Goal: Task Accomplishment & Management: Use online tool/utility

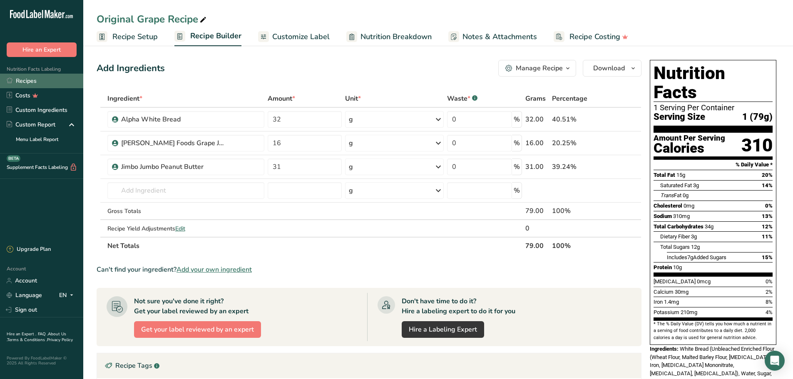
click at [25, 83] on link "Recipes" at bounding box center [41, 81] width 83 height 15
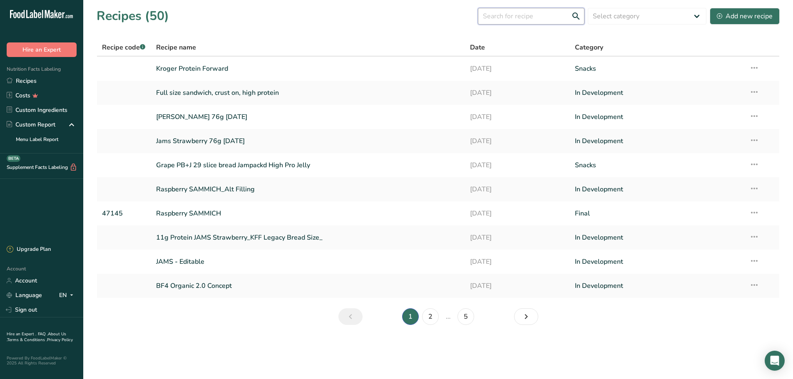
click at [534, 15] on input "text" at bounding box center [531, 16] width 107 height 17
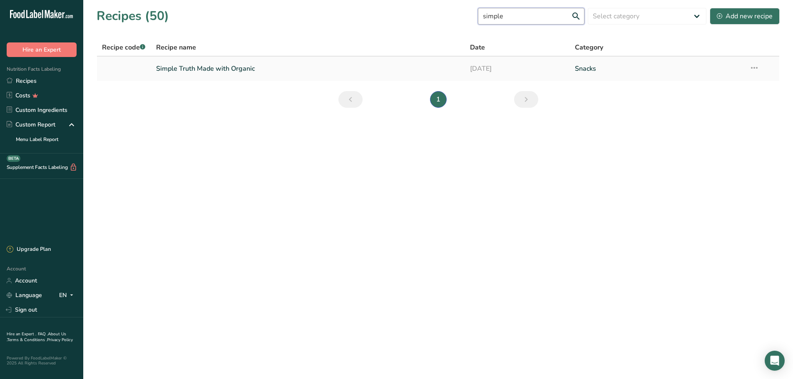
type input "simple"
click at [291, 72] on link "Simple Truth Made with Organic" at bounding box center [308, 68] width 304 height 17
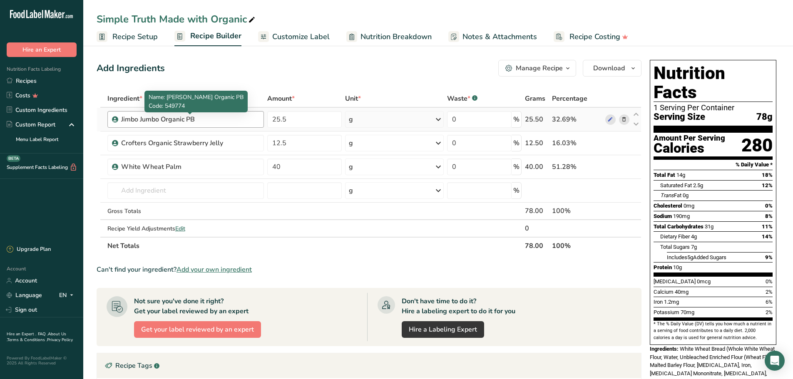
click at [216, 115] on div "Jimbo Jumbo Organic PB" at bounding box center [173, 119] width 104 height 10
click at [215, 118] on div "Jimbo Jumbo Organic PB" at bounding box center [173, 119] width 104 height 10
click at [189, 191] on input "text" at bounding box center [185, 190] width 157 height 17
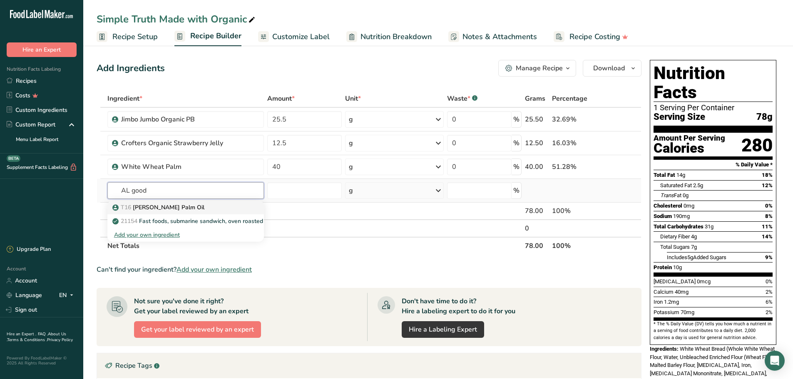
type input "AL good"
click at [184, 210] on div "T16 [PERSON_NAME] Palm Oil" at bounding box center [179, 207] width 130 height 9
type input "[PERSON_NAME] Palm Oil"
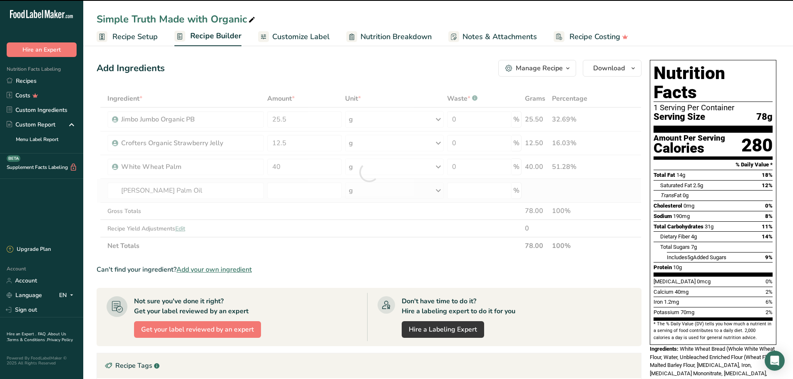
type input "0"
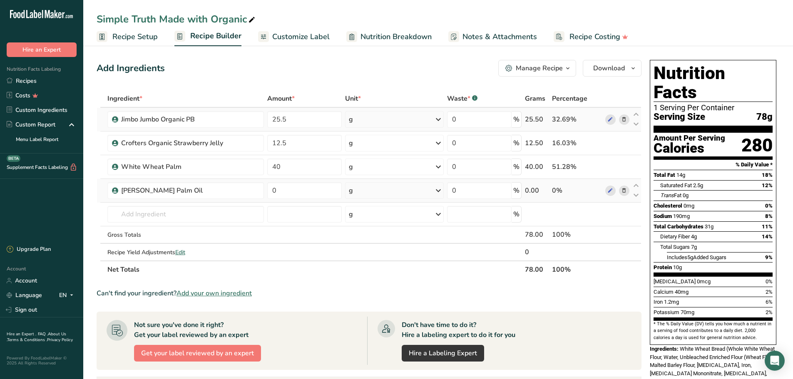
click at [624, 118] on icon at bounding box center [624, 119] width 6 height 9
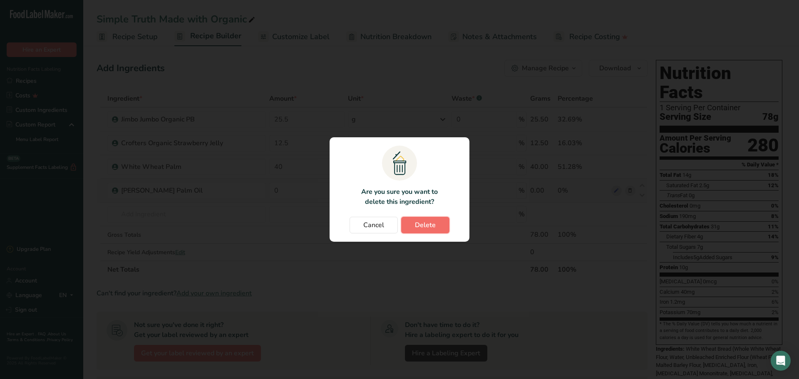
click at [420, 230] on span "Delete" at bounding box center [425, 225] width 21 height 10
type input "12.5"
type input "40"
type input "0"
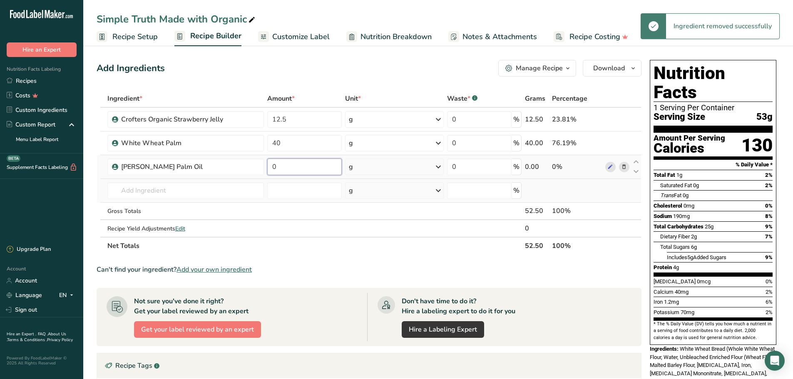
click at [298, 174] on input "0" at bounding box center [304, 167] width 75 height 17
type input "25.5"
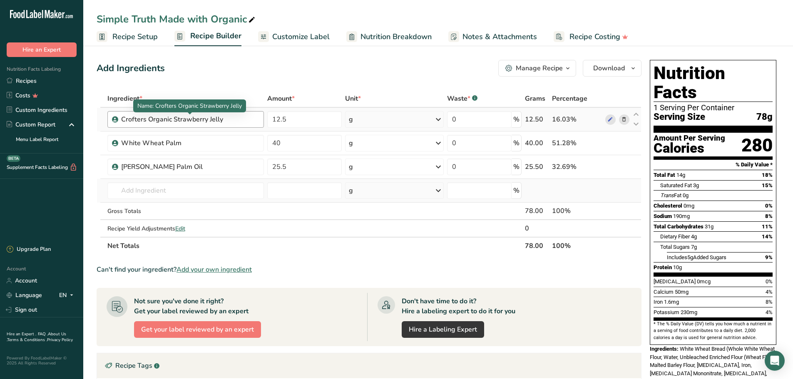
click at [224, 121] on div "Crofters Organic Strawberry Jelly" at bounding box center [173, 119] width 104 height 10
click at [216, 121] on div "Crofters Organic Strawberry Jelly" at bounding box center [173, 119] width 104 height 10
click at [282, 122] on input "12.5" at bounding box center [304, 119] width 75 height 17
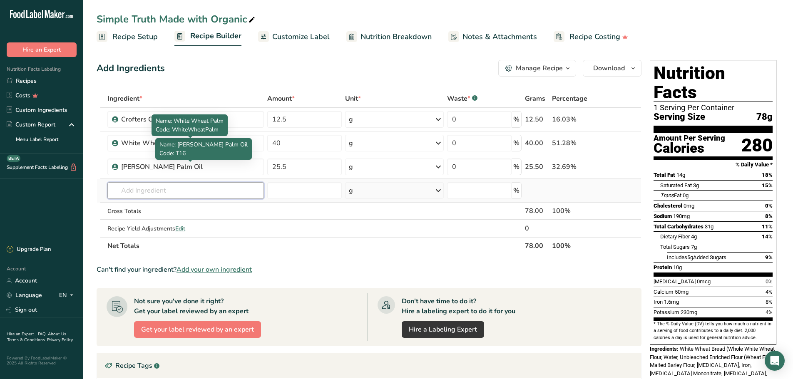
click at [148, 190] on div "Ingredient * Amount * Unit * Waste * .a-a{fill:#347362;}.b-a{fill:#fff;} Grams …" at bounding box center [369, 172] width 545 height 165
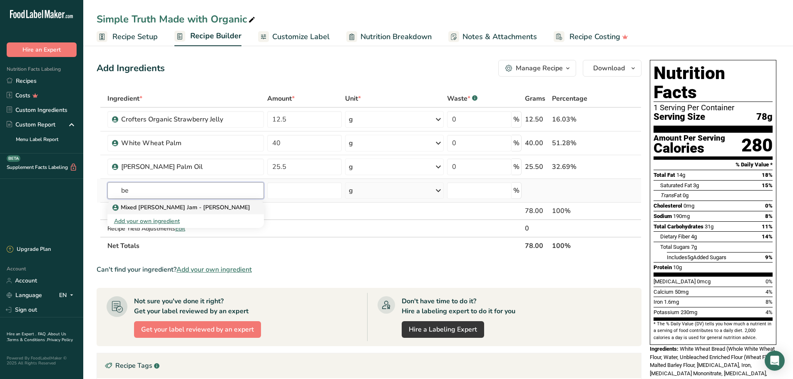
type input "b"
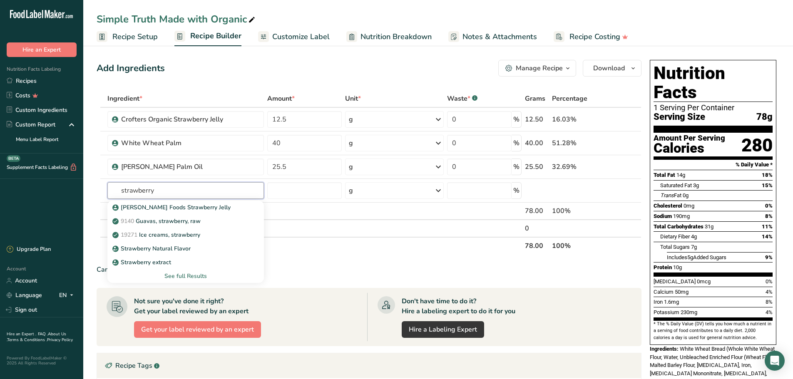
drag, startPoint x: 199, startPoint y: 188, endPoint x: 77, endPoint y: 193, distance: 121.2
click at [80, 193] on div ".a-20{fill:#fff;} Hire an Expert Nutrition Facts Labeling Recipes Costs Custom …" at bounding box center [396, 277] width 793 height 555
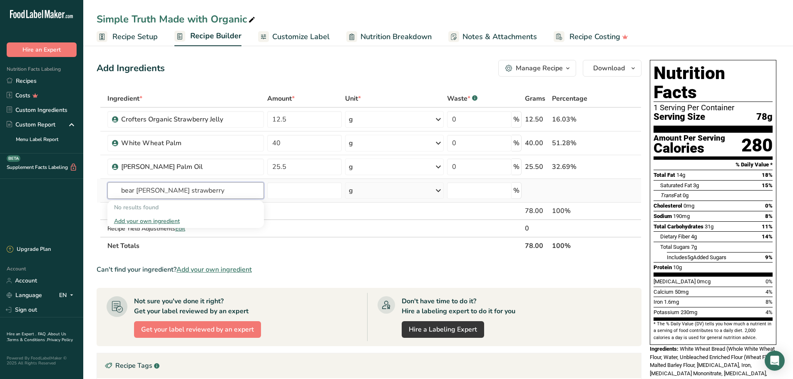
click at [184, 190] on input "bear [PERSON_NAME] strawberry" at bounding box center [185, 190] width 157 height 17
drag, startPoint x: 184, startPoint y: 190, endPoint x: 115, endPoint y: 189, distance: 68.7
click at [115, 189] on input "bear [PERSON_NAME] strawberry" at bounding box center [185, 190] width 157 height 17
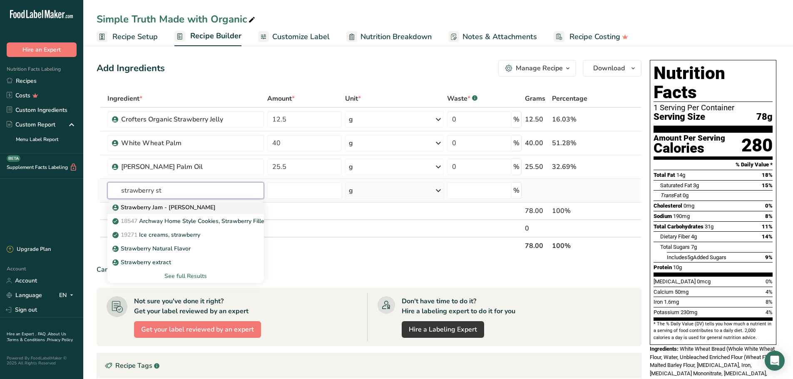
type input "strawberry st"
click at [184, 209] on p "Strawberry Jam - [PERSON_NAME]" at bounding box center [165, 207] width 102 height 9
type input "Strawberry Jam - [PERSON_NAME]"
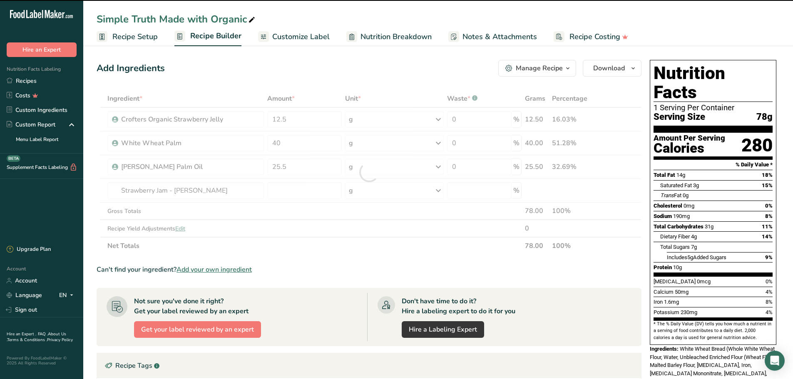
type input "0"
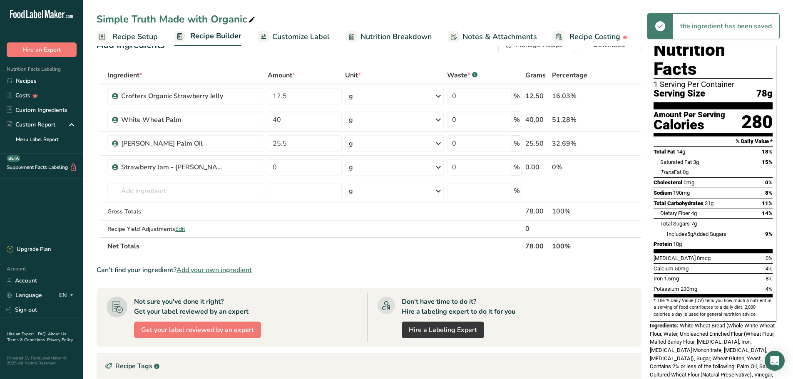
scroll to position [42, 0]
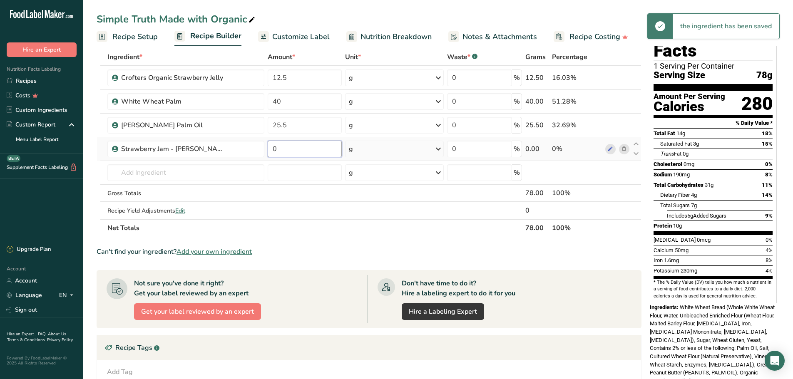
click at [295, 157] on input "0" at bounding box center [305, 149] width 75 height 17
drag, startPoint x: 299, startPoint y: 152, endPoint x: 239, endPoint y: 147, distance: 60.2
click at [241, 147] on tr "Strawberry Jam - [PERSON_NAME] 0 g Weight Units g kg mg See more Volume Units l…" at bounding box center [369, 149] width 544 height 24
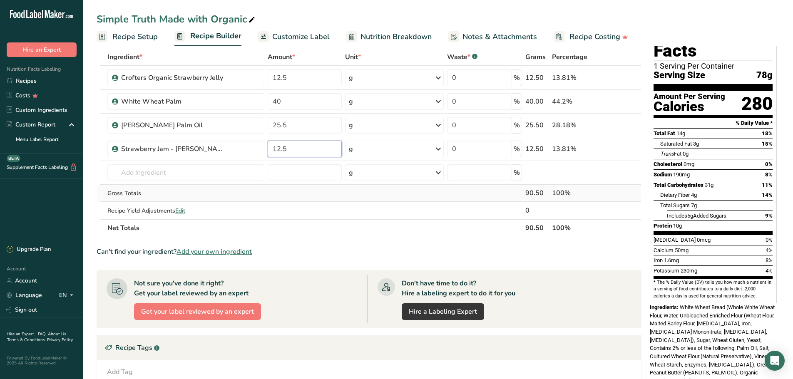
type input "12.5"
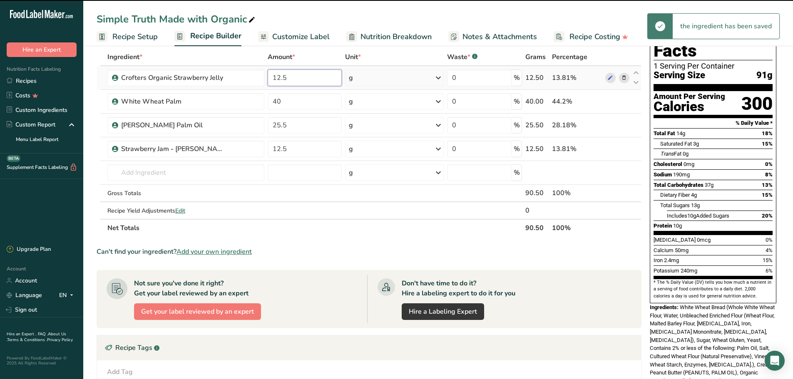
click at [315, 76] on input "12.5" at bounding box center [305, 78] width 75 height 17
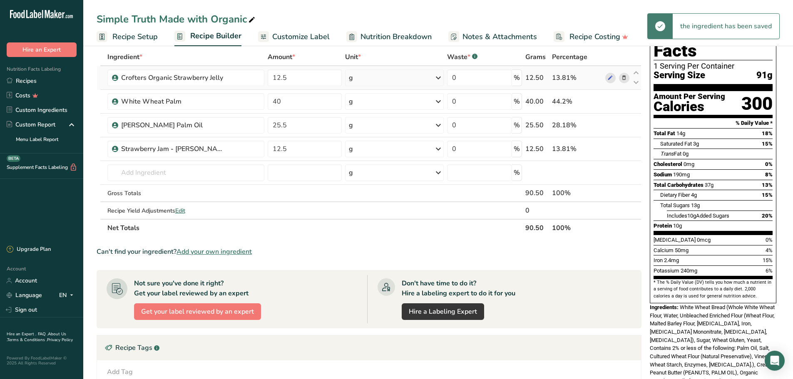
click at [621, 78] on div "Ingredient * Amount * Unit * Waste * .a-a{fill:#347362;}.b-a{fill:#fff;} Grams …" at bounding box center [369, 142] width 545 height 189
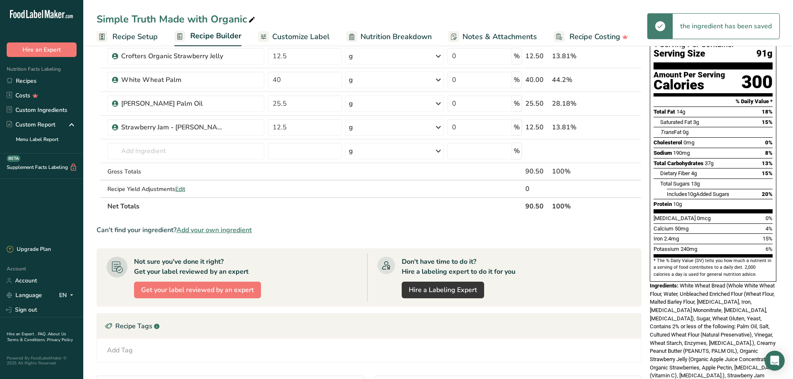
scroll to position [83, 0]
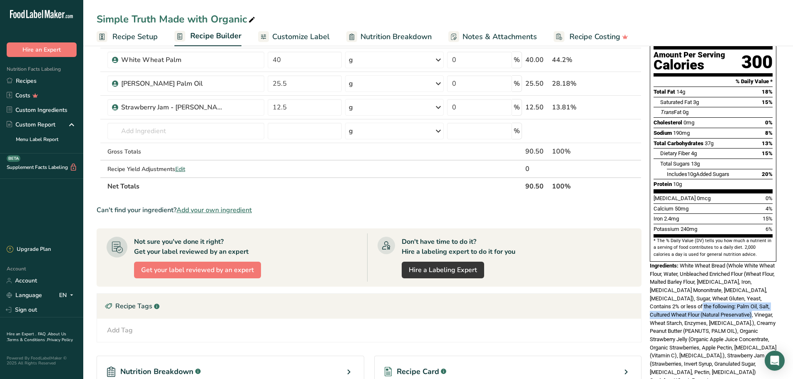
drag, startPoint x: 694, startPoint y: 287, endPoint x: 760, endPoint y: 294, distance: 66.1
click at [760, 294] on span "White Wheat Bread (Whole White Wheat Flour, Water, Unbleached Enriched Flour (W…" at bounding box center [713, 319] width 127 height 113
click at [724, 296] on span "White Wheat Bread (Whole White Wheat Flour, Water, Unbleached Enriched Flour (W…" at bounding box center [713, 319] width 127 height 113
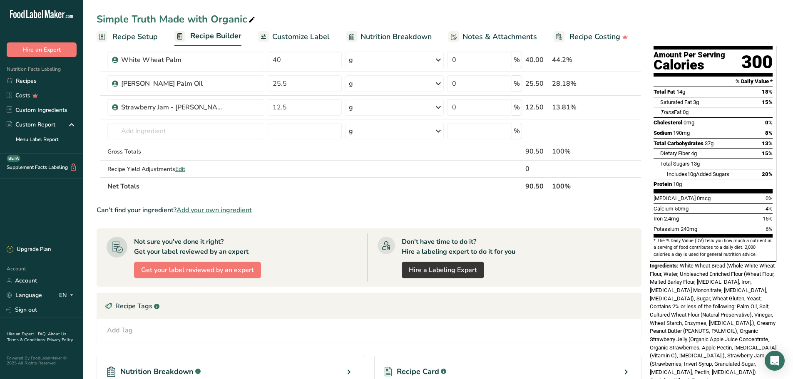
click at [718, 296] on span "White Wheat Bread (Whole White Wheat Flour, Water, Unbleached Enriched Flour (W…" at bounding box center [713, 319] width 127 height 113
drag, startPoint x: 718, startPoint y: 296, endPoint x: 748, endPoint y: 293, distance: 30.5
click at [748, 293] on span "White Wheat Bread (Whole White Wheat Flour, Water, Unbleached Enriched Flour (W…" at bounding box center [713, 319] width 127 height 113
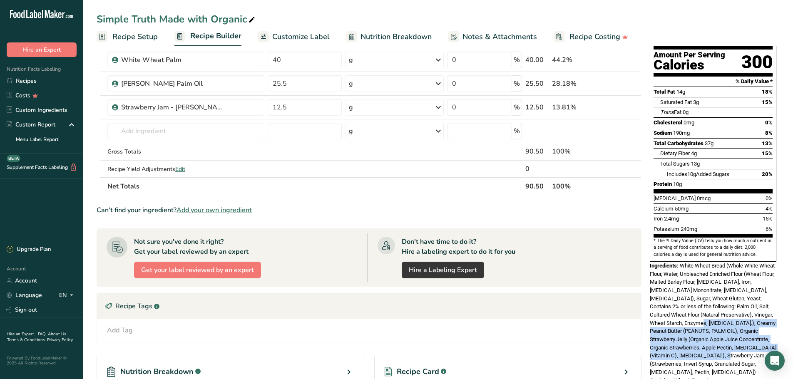
drag, startPoint x: 721, startPoint y: 303, endPoint x: 778, endPoint y: 337, distance: 66.5
click at [778, 337] on div "Nutrition Facts 1 Serving Per Container Serving Size 91g Amount Per Serving Cal…" at bounding box center [712, 180] width 133 height 415
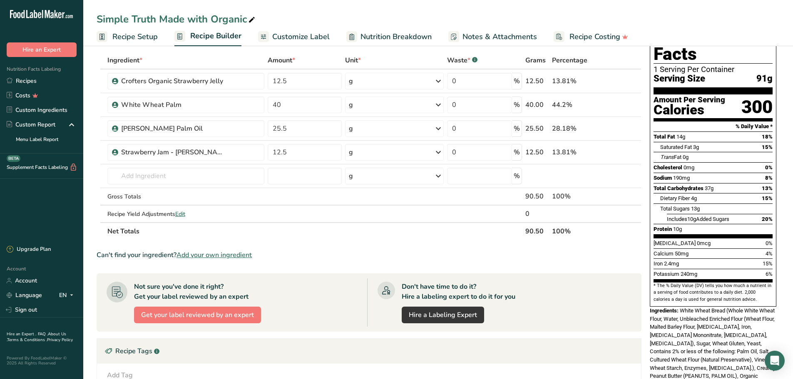
scroll to position [0, 0]
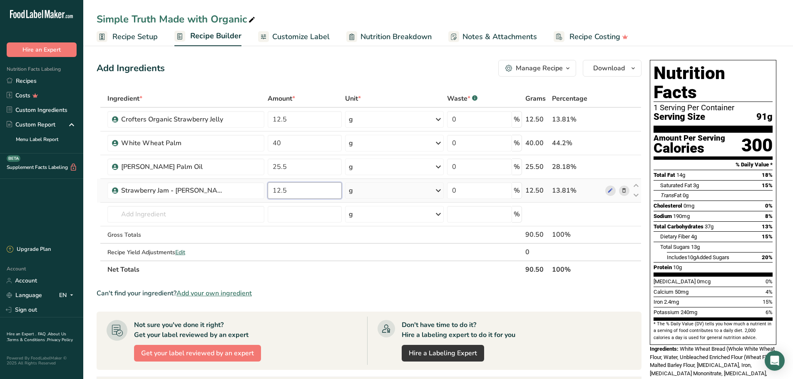
click at [271, 186] on input "12.5" at bounding box center [305, 190] width 75 height 17
click at [629, 191] on div "Ingredient * Amount * Unit * Waste * .a-a{fill:#347362;}.b-a{fill:#fff;} Grams …" at bounding box center [369, 184] width 545 height 189
click at [623, 193] on icon at bounding box center [624, 190] width 6 height 9
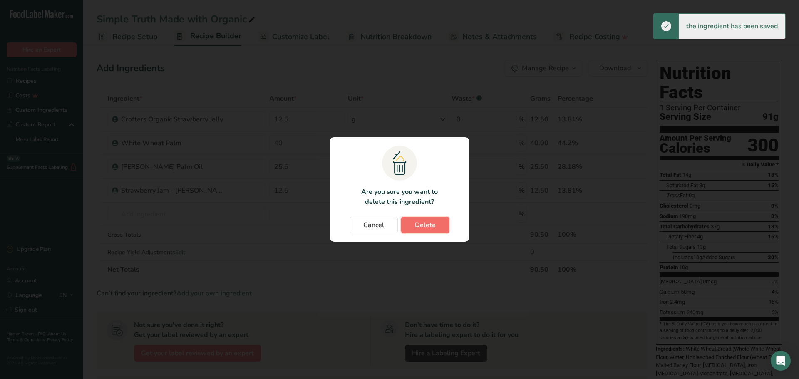
click at [442, 230] on button "Delete" at bounding box center [425, 225] width 48 height 17
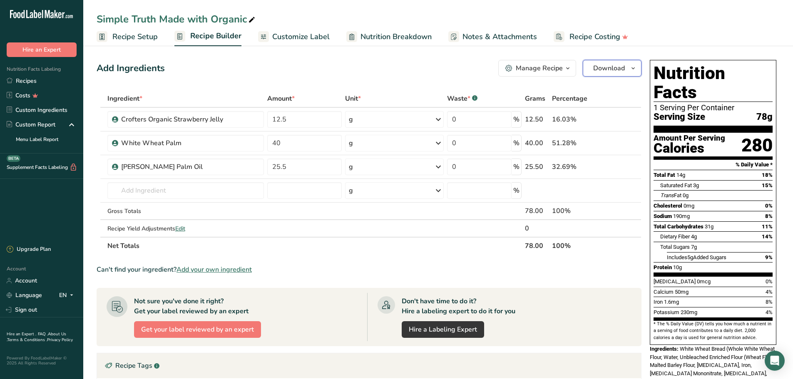
click at [593, 73] on button "Download" at bounding box center [612, 68] width 59 height 17
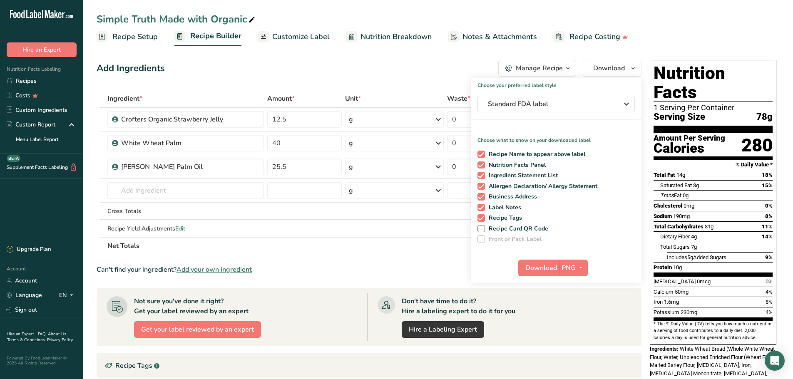
click at [499, 223] on div "Recipe Name to appear above label Nutrition Facts Panel Ingredient Statement Li…" at bounding box center [556, 195] width 171 height 96
click at [499, 219] on span "Recipe Tags" at bounding box center [503, 217] width 37 height 7
click at [483, 219] on input "Recipe Tags" at bounding box center [479, 217] width 5 height 5
checkbox input "false"
click at [495, 207] on span "Label Notes" at bounding box center [503, 207] width 37 height 7
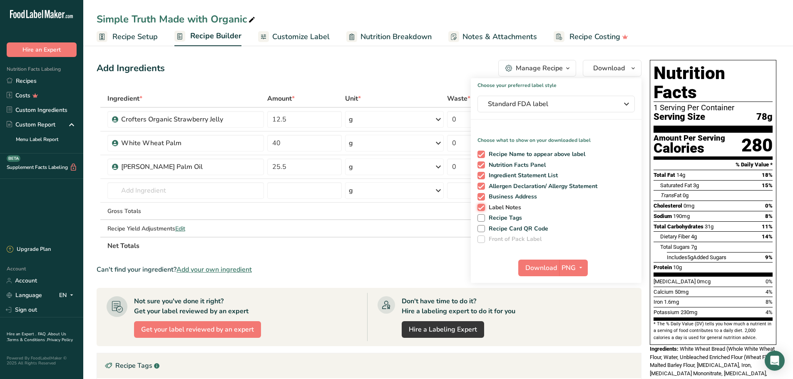
click at [483, 207] on input "Label Notes" at bounding box center [479, 207] width 5 height 5
checkbox input "false"
click at [497, 199] on span "Business Address" at bounding box center [511, 196] width 52 height 7
click at [483, 199] on input "Business Address" at bounding box center [479, 196] width 5 height 5
checkbox input "false"
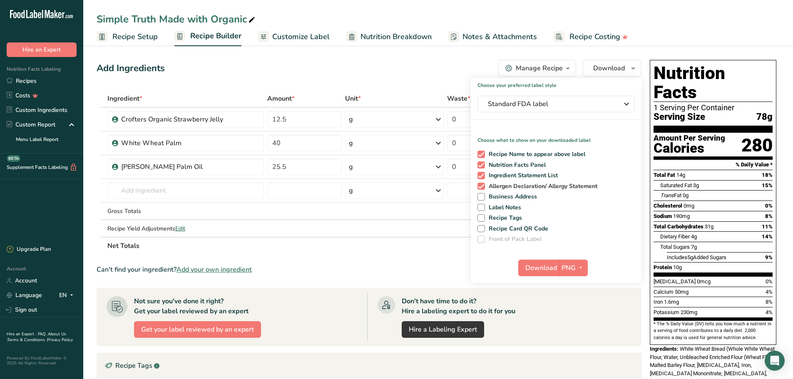
click at [502, 186] on span "Allergen Declaration/ Allergy Statement" at bounding box center [541, 186] width 113 height 7
click at [483, 186] on input "Allergen Declaration/ Allergy Statement" at bounding box center [479, 186] width 5 height 5
checkbox input "false"
click at [578, 267] on icon "button" at bounding box center [580, 268] width 7 height 10
click at [581, 330] on link "PDF" at bounding box center [574, 326] width 27 height 14
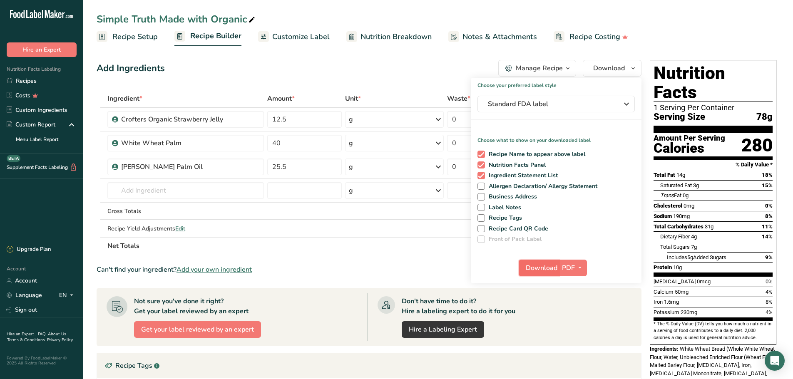
click at [540, 266] on span "Download" at bounding box center [542, 268] width 32 height 10
click at [195, 15] on div "Simple Truth Made with Organic" at bounding box center [177, 19] width 160 height 15
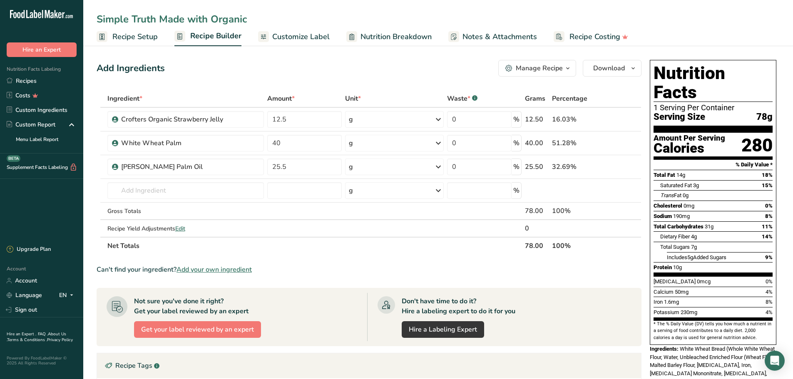
click at [241, 19] on input "Simple Truth Made with Organic" at bounding box center [438, 19] width 683 height 15
click at [317, 19] on input "Simple Truth Concept" at bounding box center [438, 19] width 683 height 15
type input "Simple Truth Concept"
click at [132, 191] on input "text" at bounding box center [185, 190] width 157 height 17
click at [43, 115] on link "Custom Ingredients" at bounding box center [41, 110] width 83 height 15
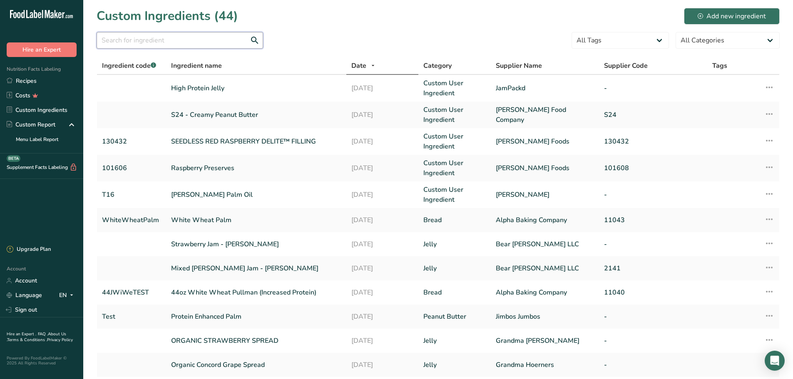
click at [154, 44] on input "text" at bounding box center [180, 40] width 167 height 17
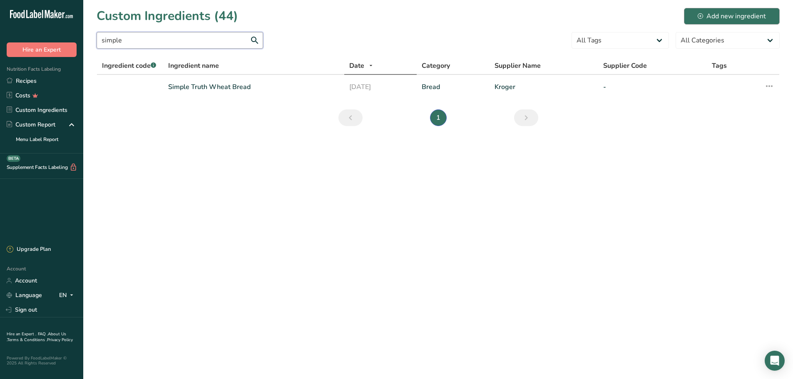
type input "simple"
click at [748, 17] on div "Add new ingredient" at bounding box center [732, 16] width 68 height 10
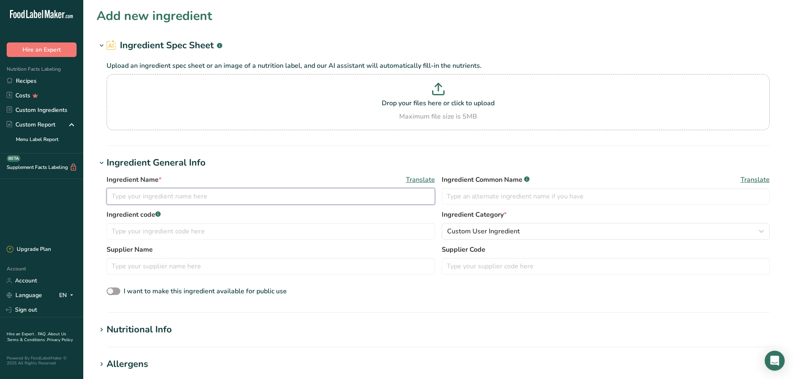
click at [178, 199] on input "text" at bounding box center [271, 196] width 328 height 17
type input "Simple Truth Organic Grape Jelly"
type input "Organic Grape Jelly"
click at [482, 232] on span "Custom User Ingredient" at bounding box center [483, 231] width 73 height 10
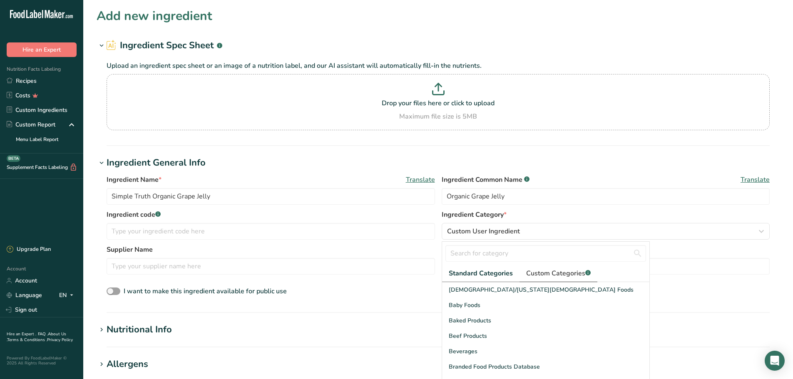
click at [544, 269] on span "Custom Categories .a-a{fill:#347362;}.b-a{fill:#fff;}" at bounding box center [558, 273] width 65 height 10
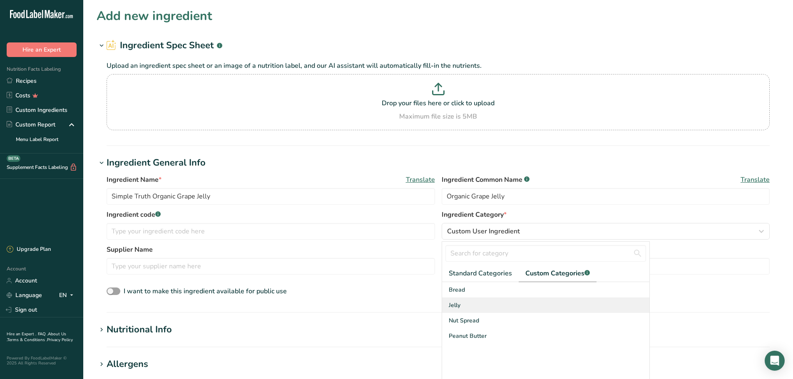
click at [490, 303] on div "Jelly" at bounding box center [545, 305] width 207 height 15
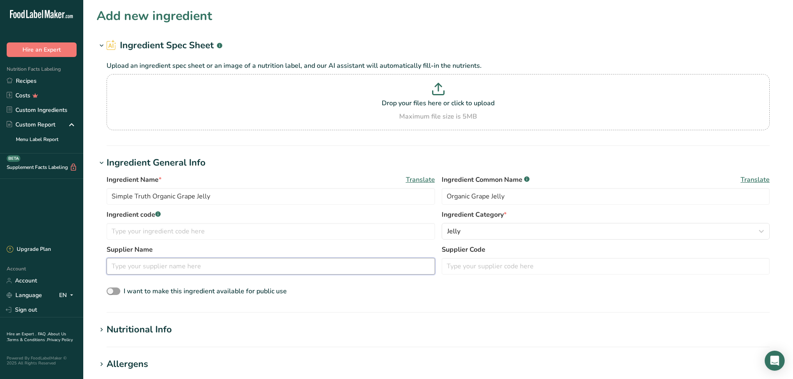
click at [394, 266] on input "text" at bounding box center [271, 266] width 328 height 17
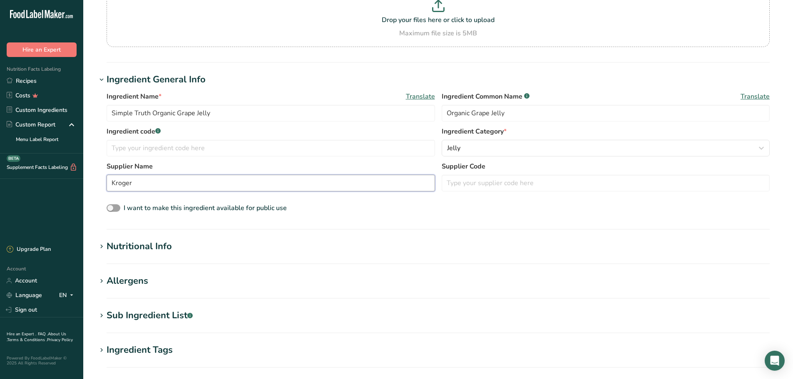
type input "Kroger"
click at [183, 242] on h1 "Nutritional Info" at bounding box center [438, 247] width 683 height 14
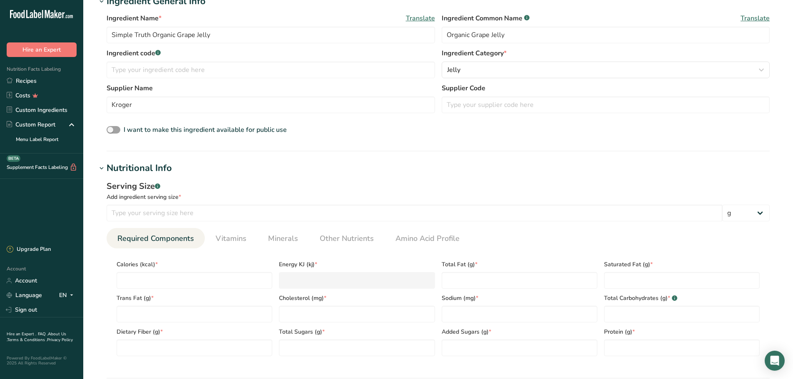
scroll to position [167, 0]
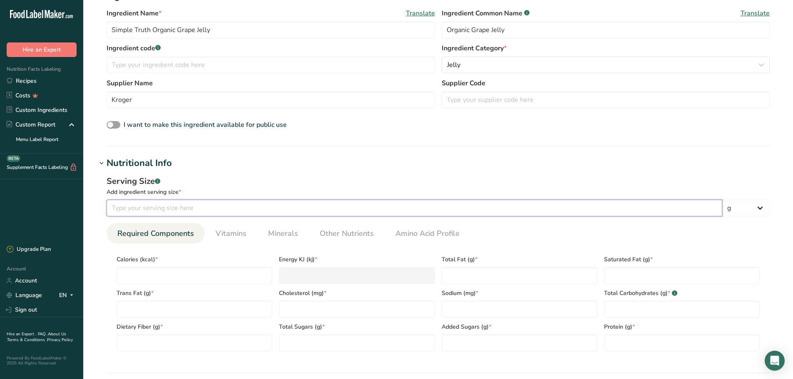
click at [158, 215] on input "number" at bounding box center [415, 208] width 616 height 17
type input "20"
click at [133, 275] on input "number" at bounding box center [195, 275] width 156 height 17
type input "5"
type KJ "20.9"
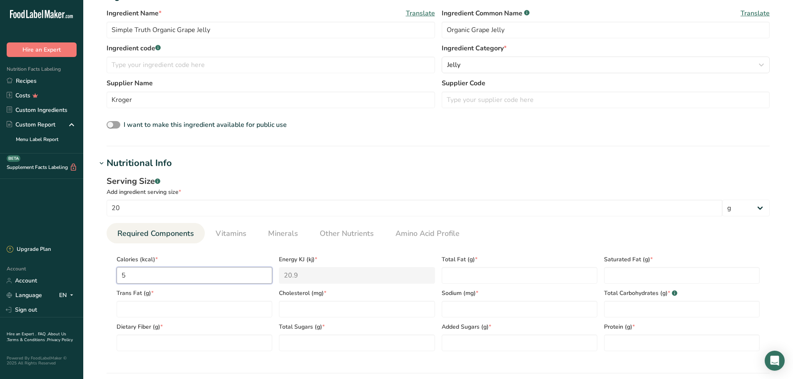
type input "50"
type KJ "209.2"
type input "50"
type Fat "0"
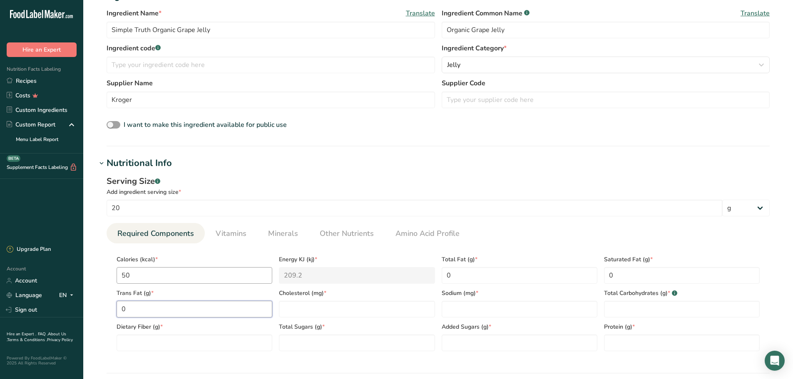
type Fat "0"
type input "0"
type Carbohydrates "13"
type Fiber "0"
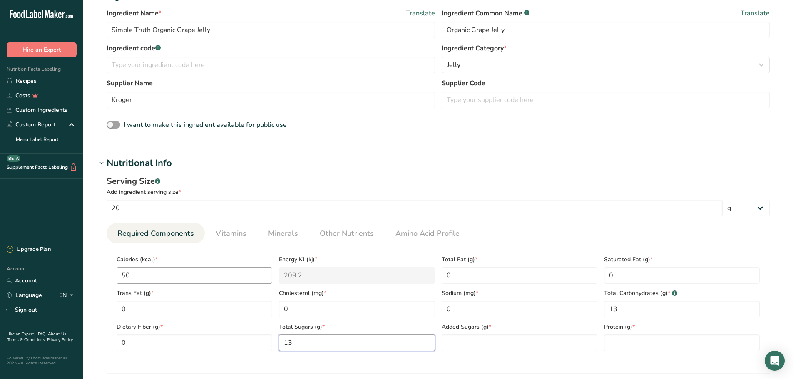
type Sugars "13"
type Sugars "11"
type input "0"
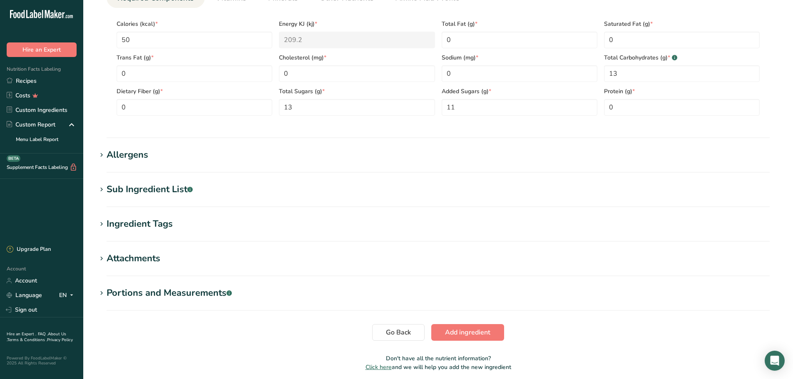
click at [134, 186] on div "Sub Ingredient List .a-a{fill:#347362;}.b-a{fill:#fff;}" at bounding box center [150, 190] width 86 height 14
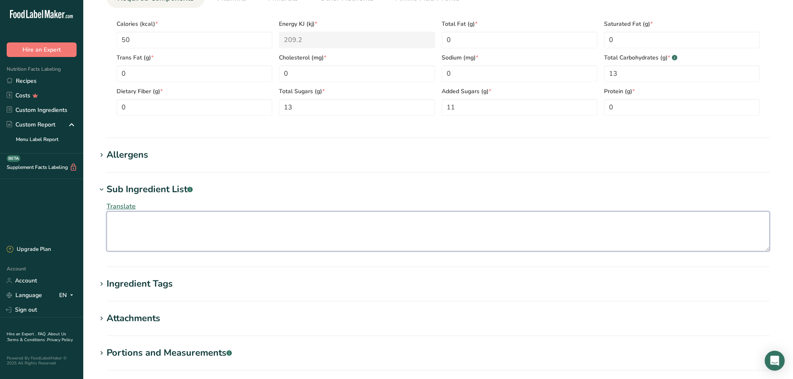
click at [291, 225] on textarea at bounding box center [438, 231] width 663 height 40
paste textarea "Organic Concord Grape Juice from Concentrate (Water, Organic Concord Grape Juic…"
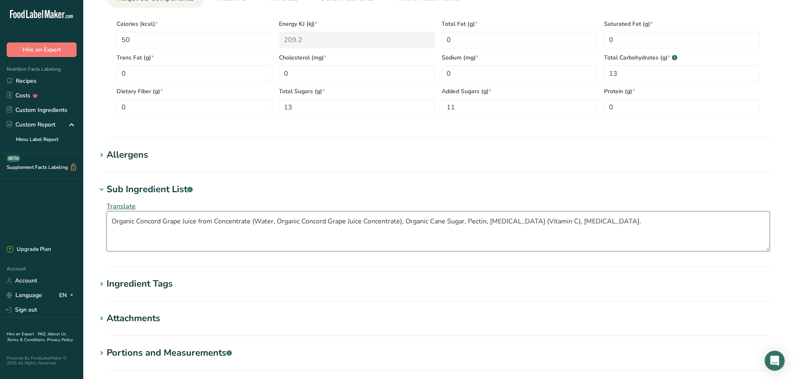
click at [678, 224] on textarea "Organic Concord Grape Juice from Concentrate (Water, Organic Concord Grape Juic…" at bounding box center [438, 231] width 663 height 40
type textarea "Organic Concord Grape Juice from Concentrate (Water, Organic Concord Grape Juic…"
click at [157, 318] on div "Attachments" at bounding box center [134, 319] width 54 height 14
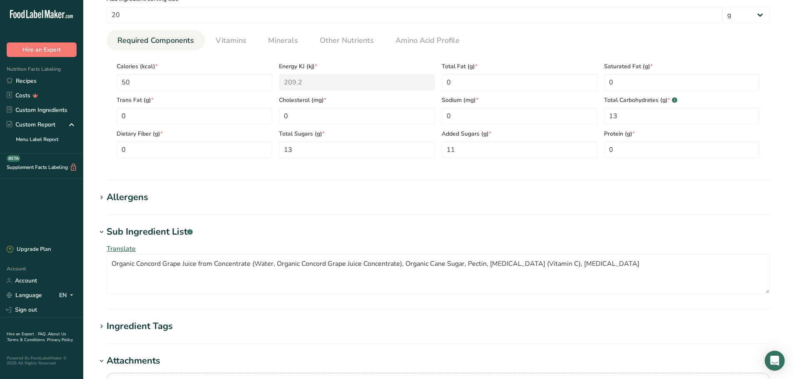
scroll to position [416, 0]
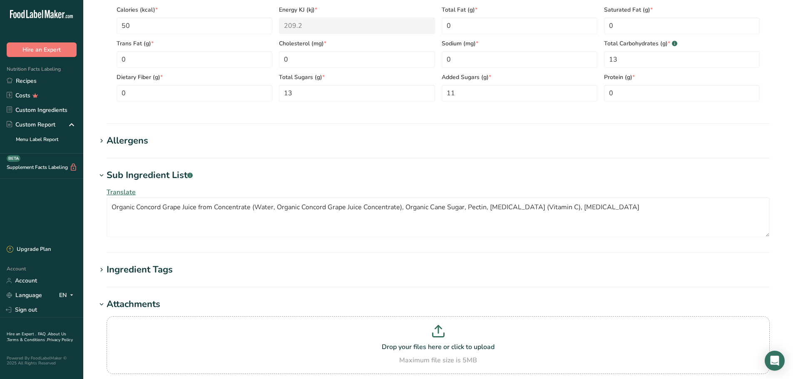
click at [182, 274] on h1 "Ingredient Tags" at bounding box center [438, 270] width 683 height 14
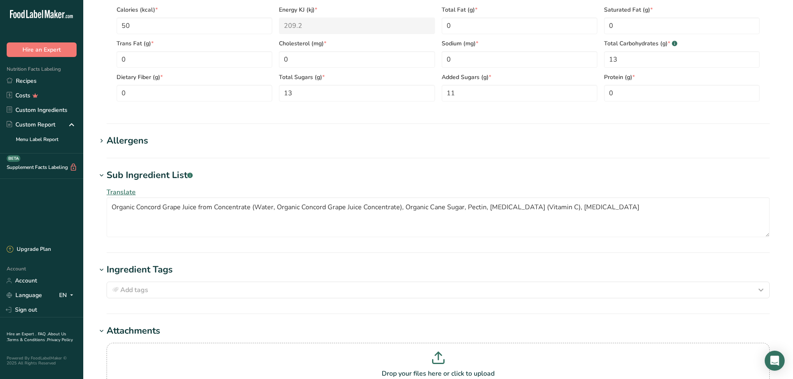
click at [166, 276] on div "Ingredient Tags" at bounding box center [140, 270] width 66 height 14
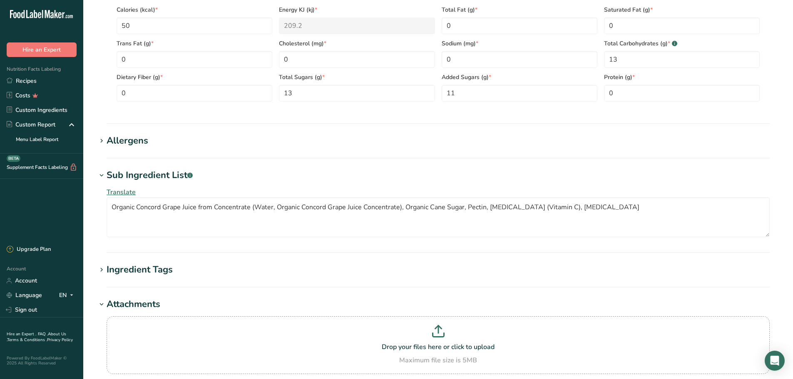
click at [126, 169] on div "Sub Ingredient List .a-a{fill:#347362;}.b-a{fill:#fff;}" at bounding box center [150, 176] width 86 height 14
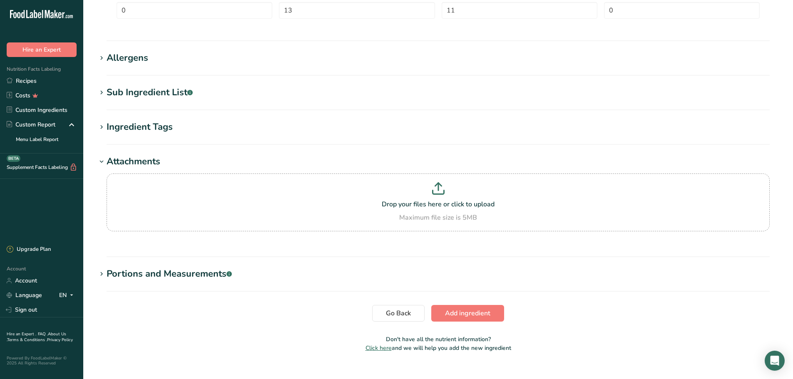
scroll to position [500, 0]
click at [149, 274] on div "Portions and Measurements .a-a{fill:#347362;}.b-a{fill:#fff;}" at bounding box center [169, 274] width 125 height 14
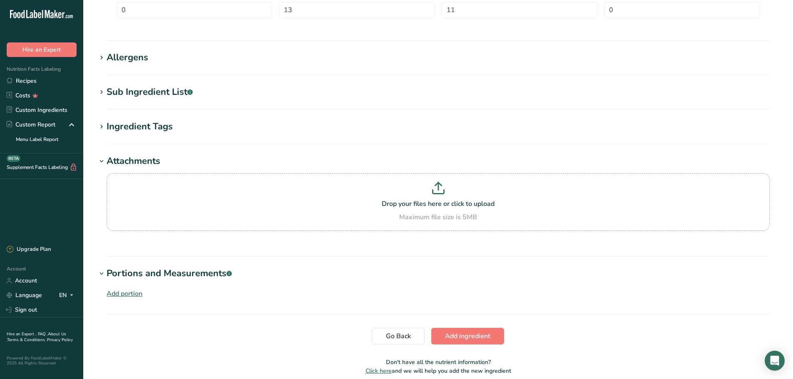
click at [149, 275] on div "Portions and Measurements .a-a{fill:#347362;}.b-a{fill:#fff;}" at bounding box center [169, 274] width 125 height 14
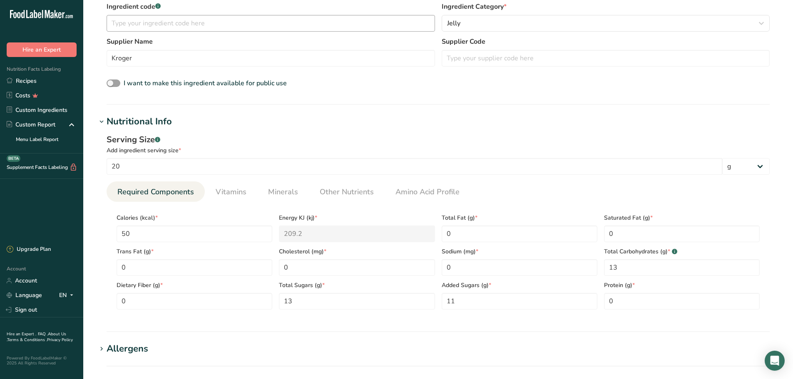
scroll to position [416, 0]
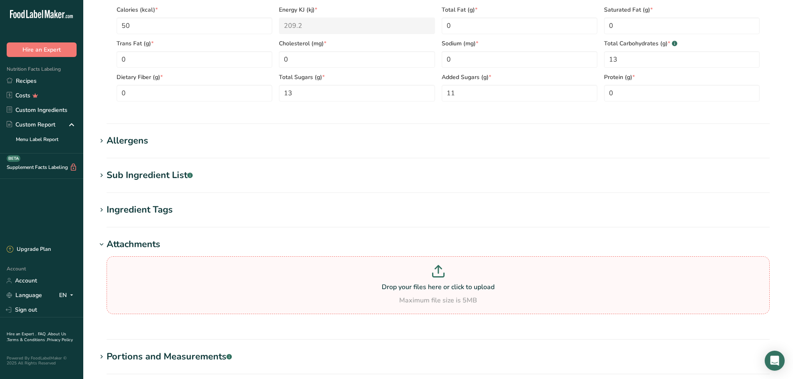
click at [459, 283] on p "Drop your files here or click to upload" at bounding box center [438, 287] width 659 height 10
click at [459, 283] on input "Drop your files here or click to upload Maximum file size is 5MB" at bounding box center [438, 285] width 663 height 58
type input "C:\fakepath\Kroger Grape Jelly Simple Truth.png"
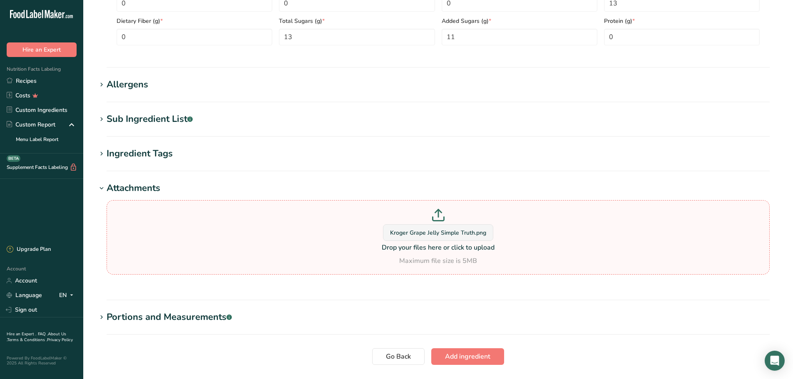
scroll to position [529, 0]
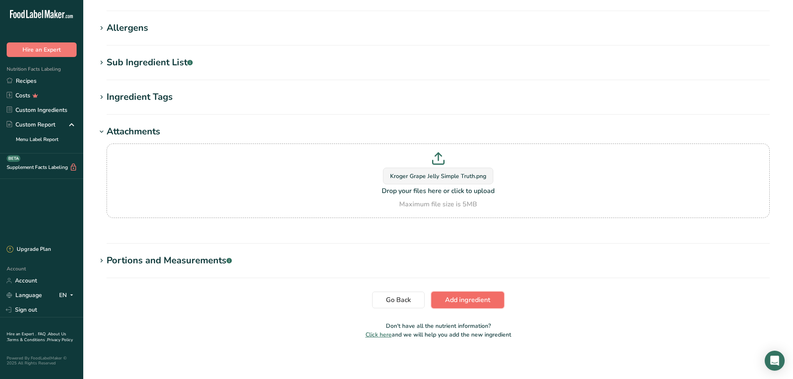
click at [478, 294] on button "Add ingredient" at bounding box center [467, 300] width 73 height 17
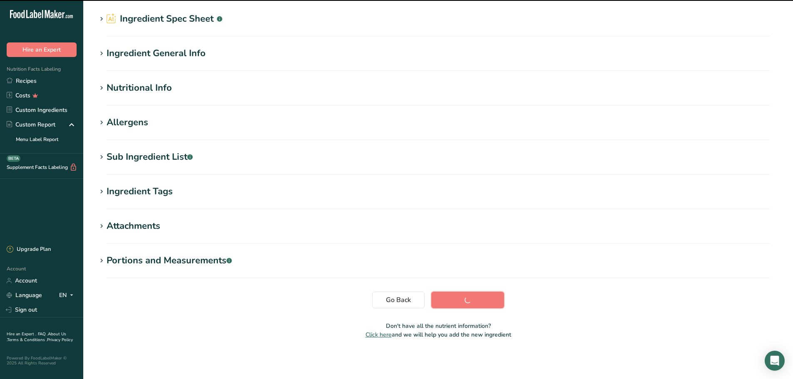
scroll to position [0, 0]
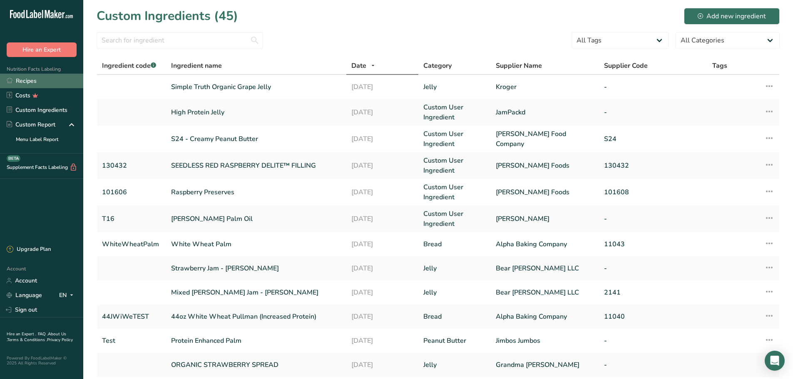
click at [57, 82] on link "Recipes" at bounding box center [41, 81] width 83 height 15
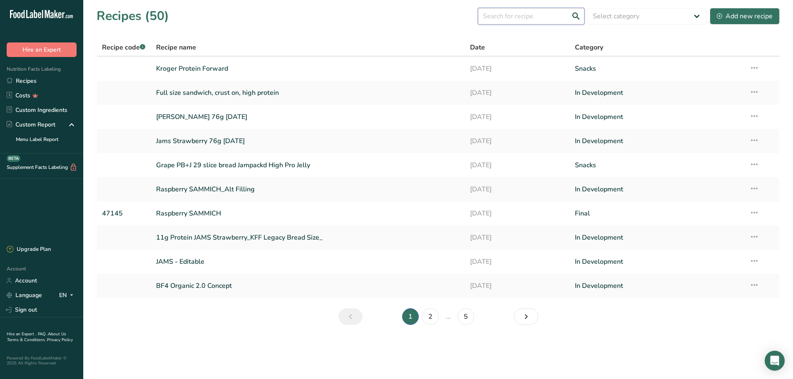
click at [529, 16] on input "text" at bounding box center [531, 16] width 107 height 17
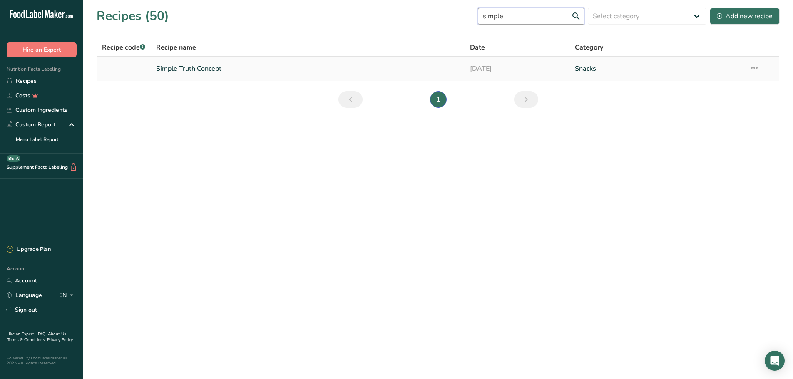
type input "simple"
click at [292, 74] on link "Simple Truth Concept" at bounding box center [308, 68] width 304 height 17
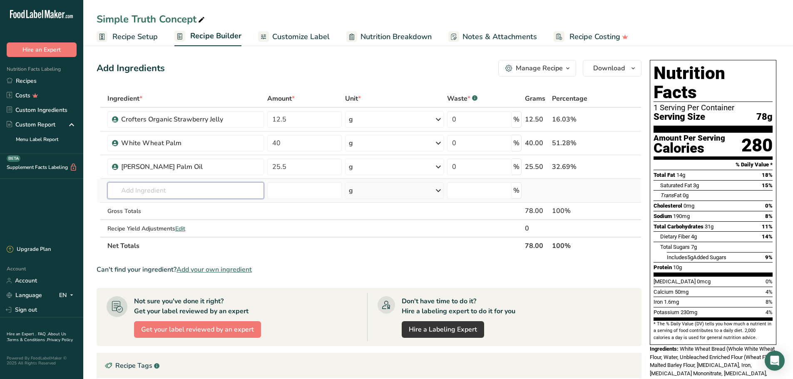
click at [195, 191] on input "text" at bounding box center [185, 190] width 157 height 17
type input "k"
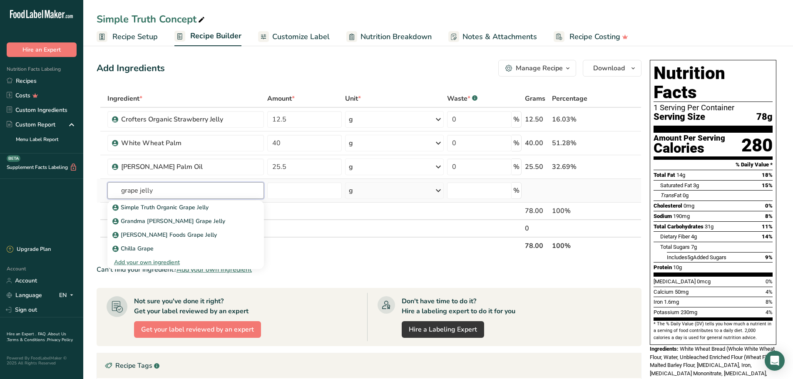
type input "grape jelly"
click at [182, 206] on p "Simple Truth Organic Grape Jelly" at bounding box center [161, 207] width 94 height 9
type input "Simple Truth Organic Grape Jelly"
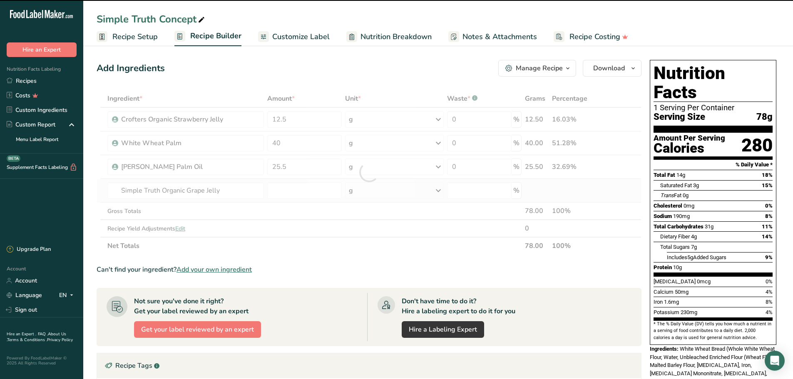
type input "0"
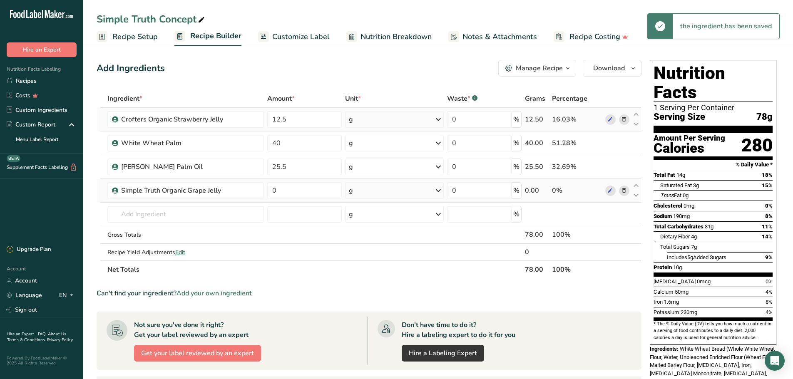
click at [626, 119] on icon at bounding box center [624, 119] width 6 height 9
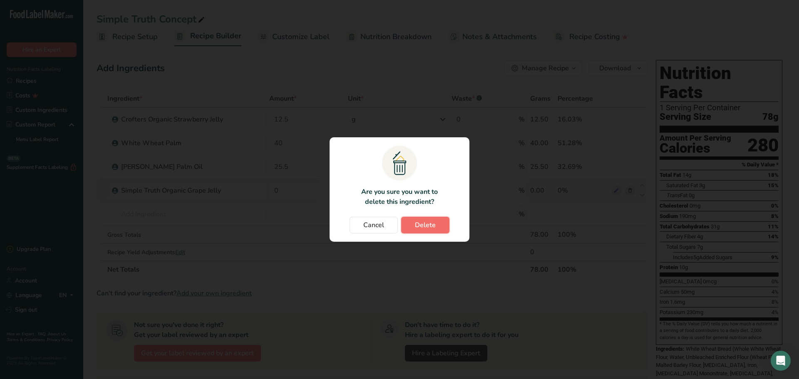
click at [428, 231] on button "Delete" at bounding box center [425, 225] width 48 height 17
type input "40"
type input "25.5"
type input "0"
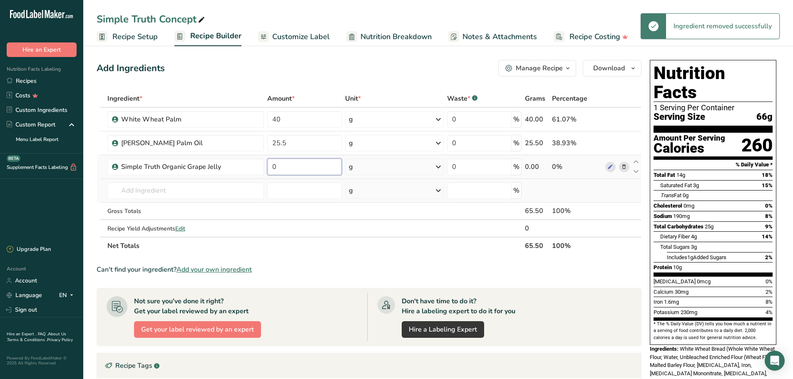
click at [288, 171] on input "0" at bounding box center [304, 167] width 75 height 17
click at [283, 138] on div "Ingredient * Amount * Unit * Waste * .a-a{fill:#347362;}.b-a{fill:#fff;} Grams …" at bounding box center [369, 172] width 545 height 165
click at [254, 166] on div "Ingredient * Amount * Unit * Waste * .a-a{fill:#347362;}.b-a{fill:#fff;} Grams …" at bounding box center [369, 172] width 545 height 165
type input "13"
click at [277, 144] on div "Ingredient * Amount * Unit * Waste * .a-a{fill:#347362;}.b-a{fill:#fff;} Grams …" at bounding box center [369, 172] width 545 height 165
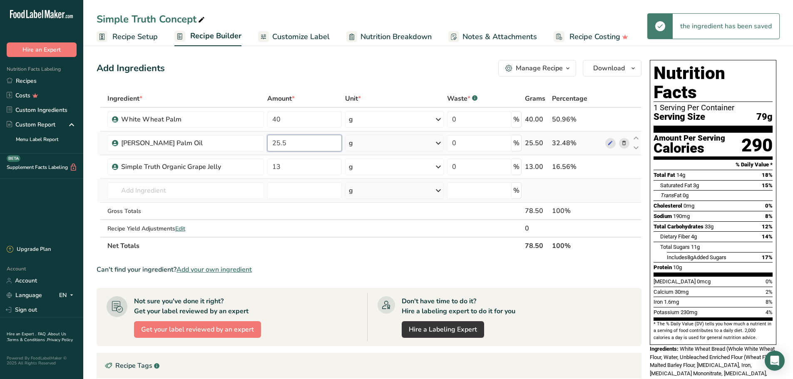
drag, startPoint x: 290, startPoint y: 144, endPoint x: 269, endPoint y: 147, distance: 20.9
click at [269, 147] on input "25.5" at bounding box center [304, 143] width 75 height 17
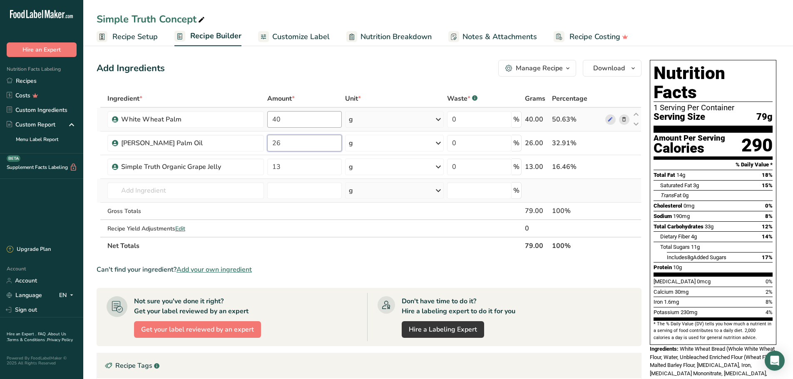
type input "26"
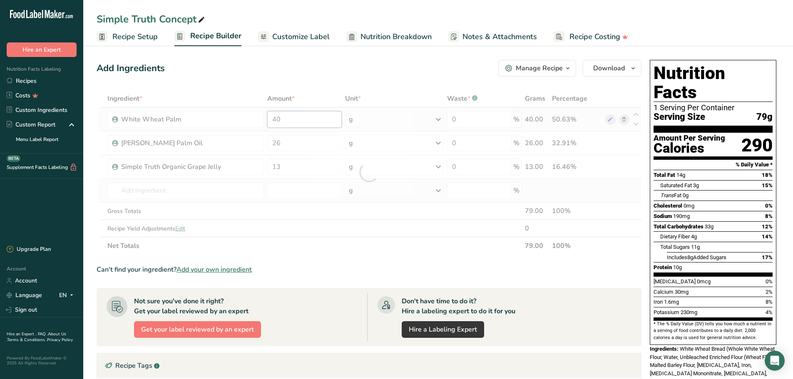
click at [277, 121] on div "Ingredient * Amount * Unit * Waste * .a-a{fill:#347362;}.b-a{fill:#fff;} Grams …" at bounding box center [369, 172] width 545 height 165
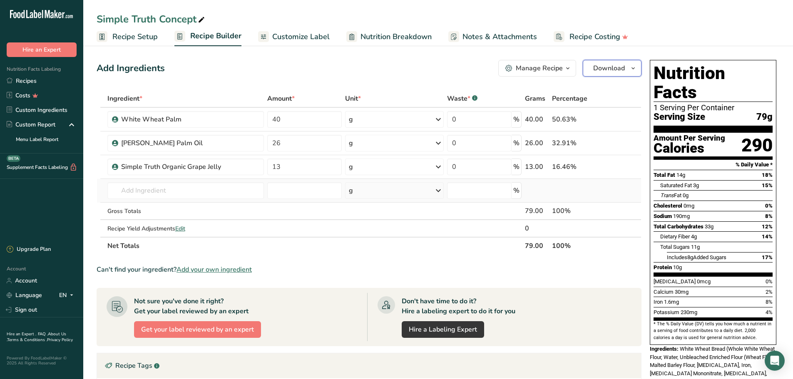
click at [621, 71] on span "Download" at bounding box center [609, 68] width 32 height 10
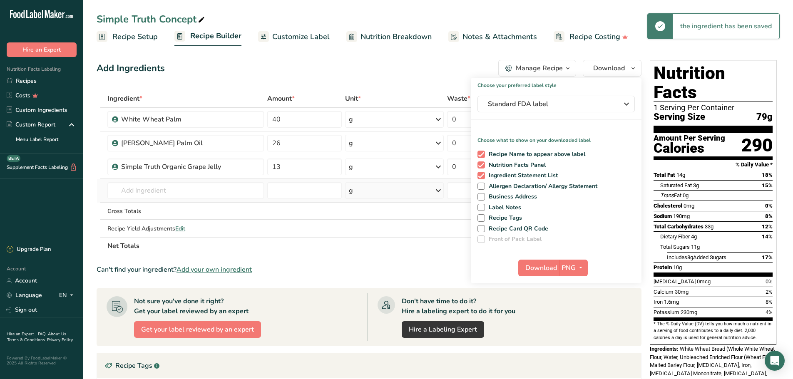
click at [160, 14] on div "Simple Truth Concept" at bounding box center [152, 19] width 110 height 15
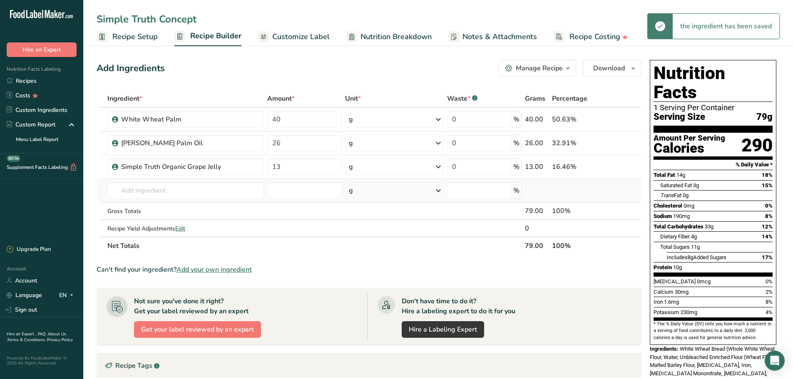
click at [159, 19] on input "Simple Truth Concept" at bounding box center [438, 19] width 683 height 15
type input "Simple Truth Grape Concept"
click at [154, 72] on div "Add Ingredients" at bounding box center [131, 69] width 68 height 14
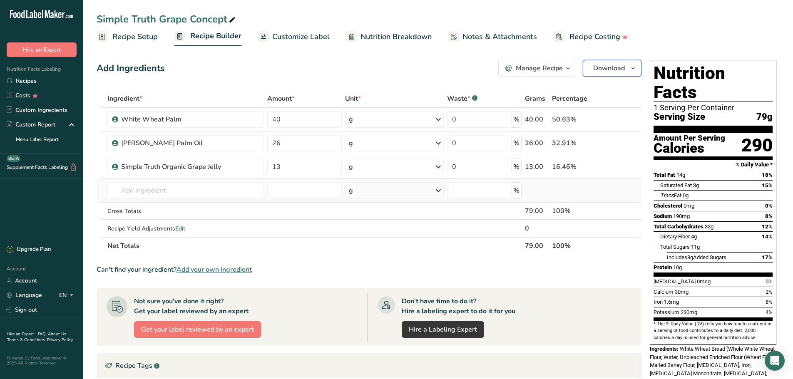
click at [596, 70] on span "Download" at bounding box center [609, 68] width 32 height 10
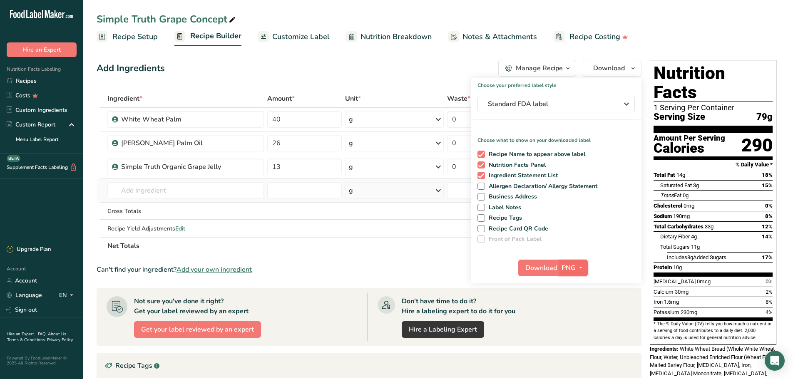
click at [575, 271] on span "PNG" at bounding box center [569, 268] width 14 height 10
click at [581, 324] on link "PDF" at bounding box center [574, 326] width 27 height 14
click at [544, 268] on span "Download" at bounding box center [542, 268] width 32 height 10
click at [50, 81] on link "Recipes" at bounding box center [41, 81] width 83 height 15
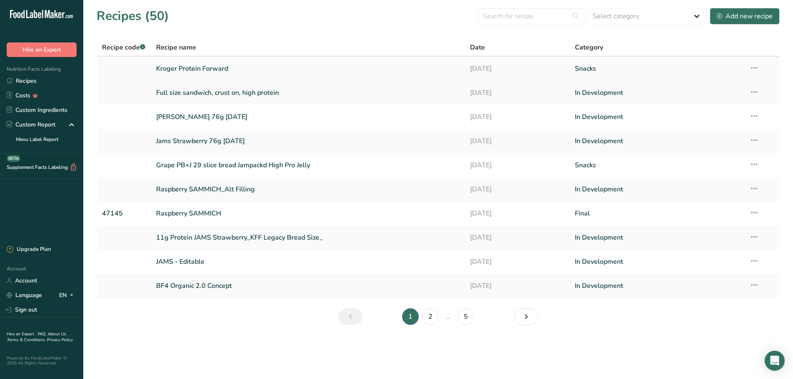
click at [181, 67] on link "Kroger Protein Forward" at bounding box center [308, 68] width 304 height 17
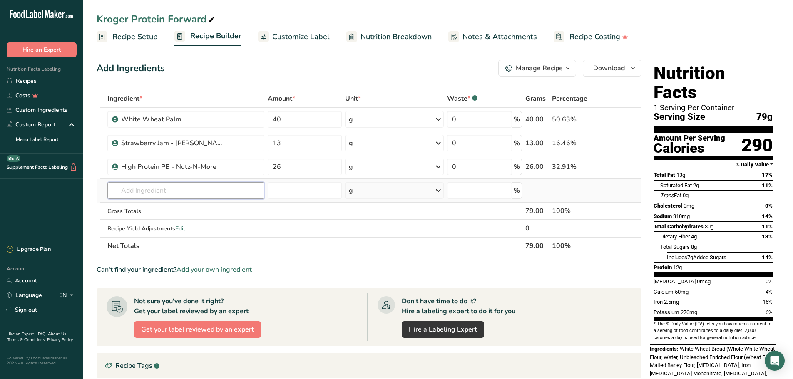
click at [206, 185] on input "text" at bounding box center [185, 190] width 157 height 17
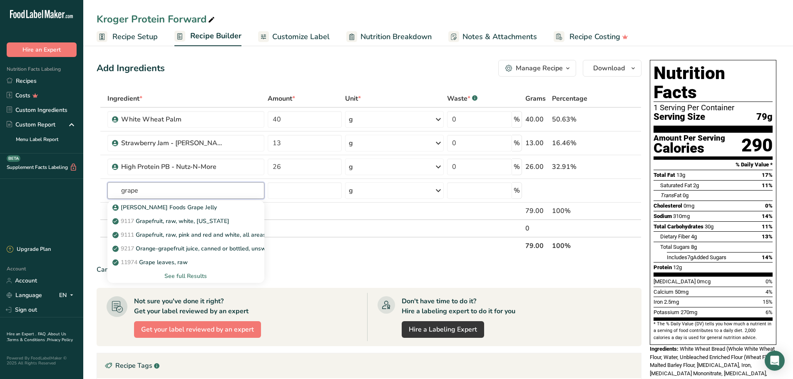
drag, startPoint x: 160, startPoint y: 184, endPoint x: 62, endPoint y: 181, distance: 97.4
click at [92, 183] on section "Add Ingredients Manage Recipe Delete Recipe Duplicate Recipe Scale Recipe Save …" at bounding box center [438, 299] width 710 height 512
type input "k"
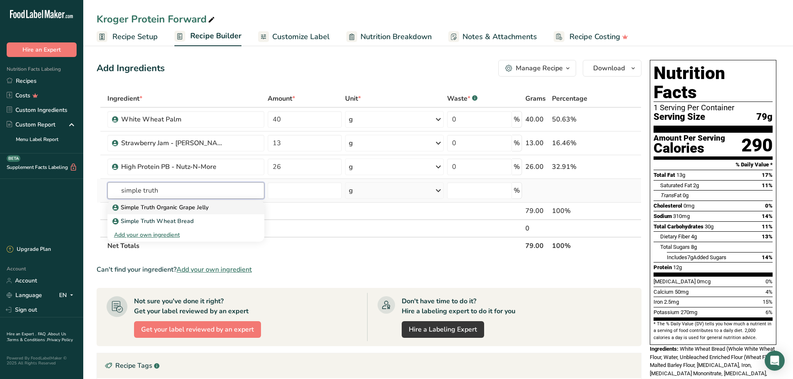
type input "simple truth"
click at [182, 206] on p "Simple Truth Organic Grape Jelly" at bounding box center [161, 207] width 94 height 9
type input "Simple Truth Organic Grape Jelly"
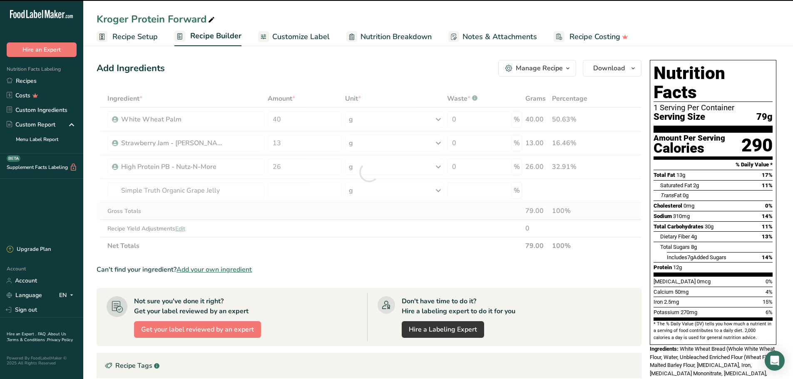
type input "0"
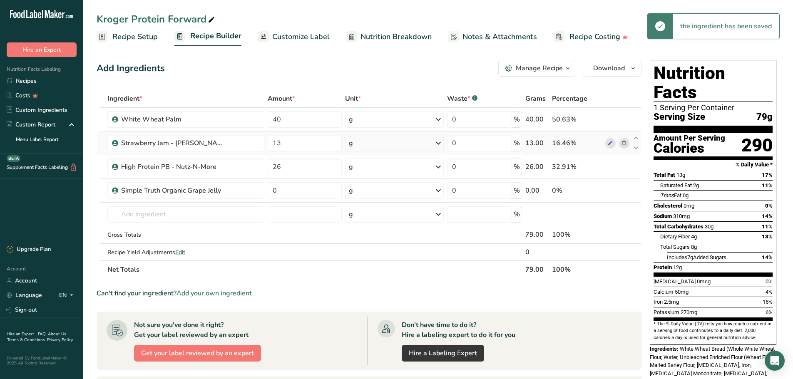
click at [624, 141] on icon at bounding box center [624, 143] width 6 height 9
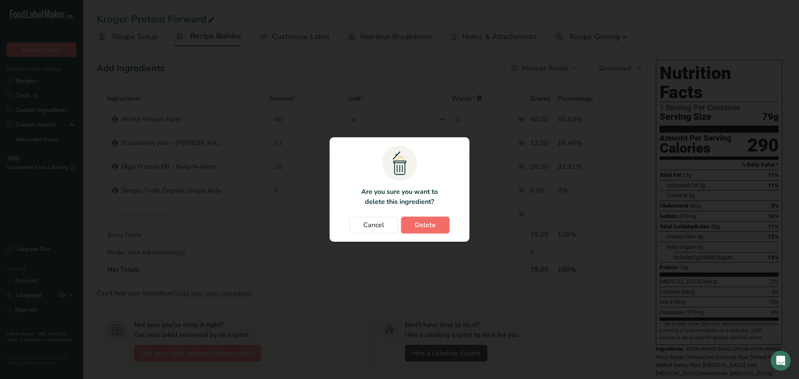
click at [436, 225] on button "Delete" at bounding box center [425, 225] width 48 height 17
type input "26"
type input "0"
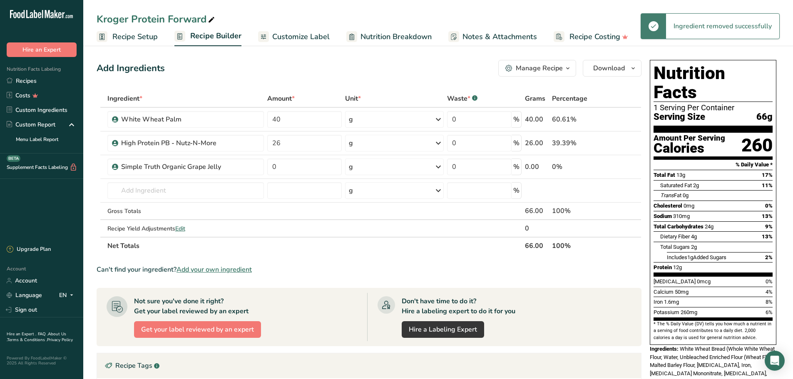
drag, startPoint x: 552, startPoint y: 59, endPoint x: 554, endPoint y: 66, distance: 6.8
click at [552, 60] on div "Add Ingredients Manage Recipe Delete Recipe Duplicate Recipe Scale Recipe Save …" at bounding box center [372, 299] width 550 height 485
click at [554, 66] on div "Manage Recipe" at bounding box center [539, 68] width 47 height 10
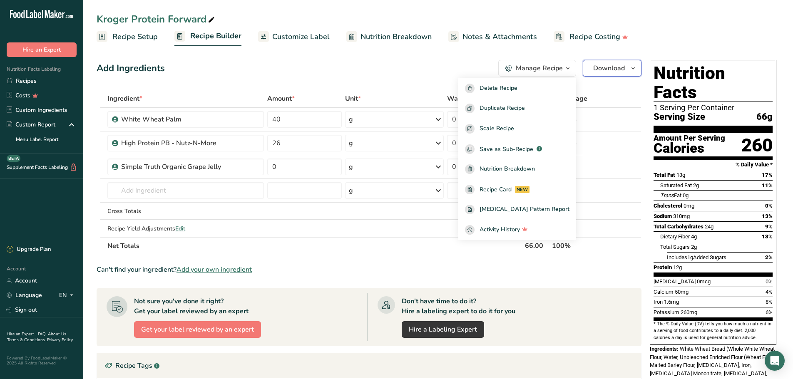
click at [613, 60] on button "Download" at bounding box center [612, 68] width 59 height 17
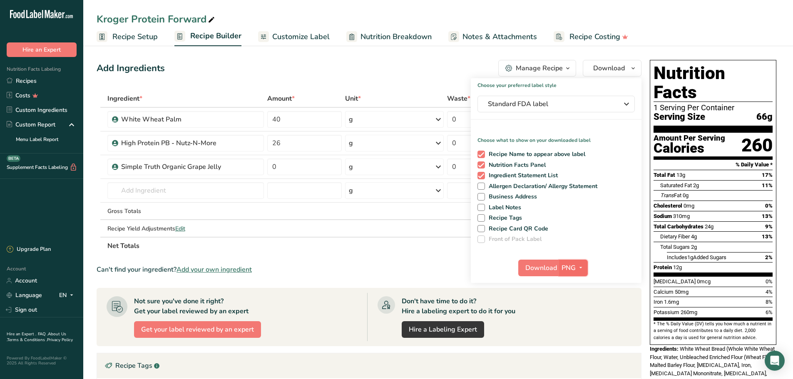
click at [578, 263] on icon "button" at bounding box center [580, 268] width 7 height 10
click at [580, 327] on link "PDF" at bounding box center [574, 326] width 27 height 14
click at [541, 273] on span "Download" at bounding box center [542, 268] width 32 height 10
click at [497, 14] on div "Kroger Protein Forward" at bounding box center [438, 19] width 710 height 15
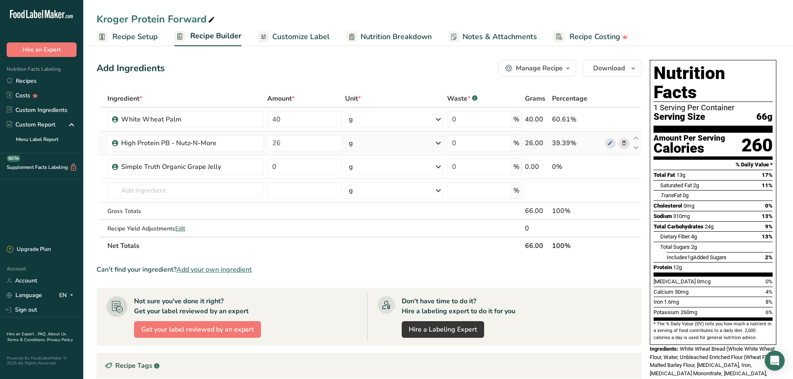
click at [284, 153] on td "26" at bounding box center [305, 144] width 78 height 24
click at [291, 163] on input "0" at bounding box center [304, 167] width 75 height 17
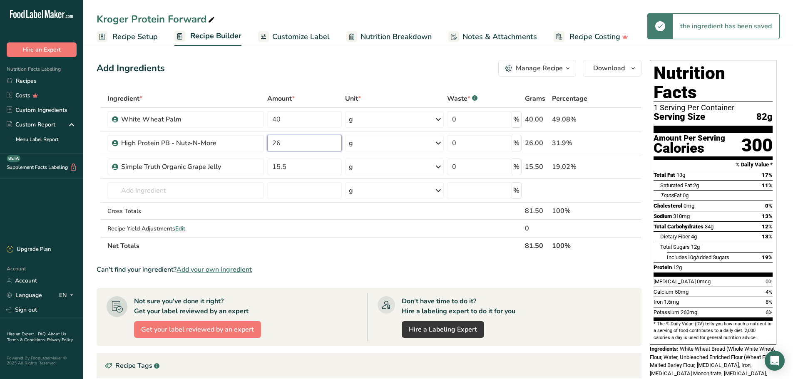
click at [276, 142] on input "26" at bounding box center [304, 143] width 75 height 17
click at [251, 168] on div "Ingredient * Amount * Unit * Waste * .a-a{fill:#347362;}.b-a{fill:#fff;} Grams …" at bounding box center [369, 172] width 545 height 165
type input "12.5"
click at [603, 66] on span "Download" at bounding box center [609, 68] width 32 height 10
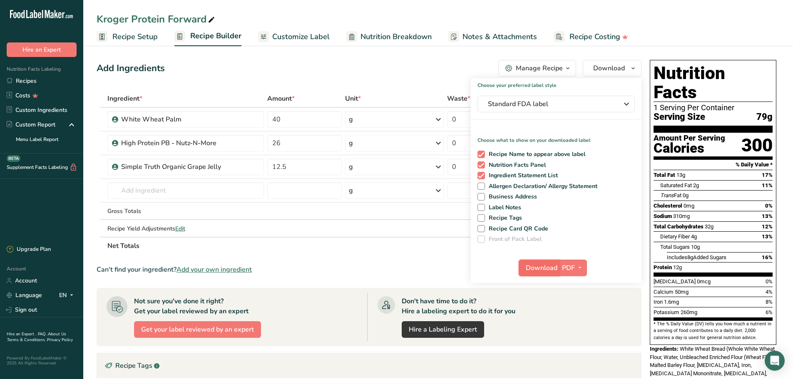
click at [544, 271] on span "Download" at bounding box center [542, 268] width 32 height 10
